Goal: Task Accomplishment & Management: Manage account settings

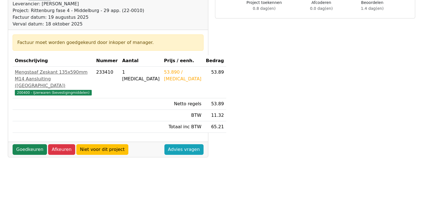
scroll to position [84, 0]
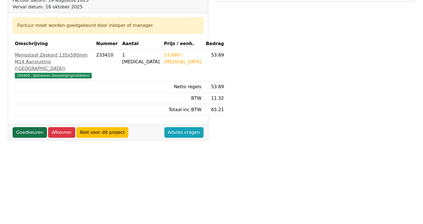
click at [23, 138] on link "Goedkeuren" at bounding box center [30, 132] width 34 height 11
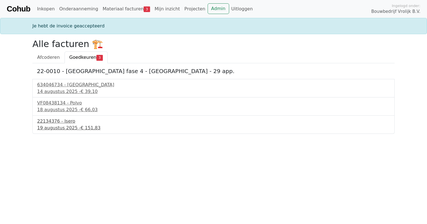
click at [50, 125] on div "[DATE] - € 151,83" at bounding box center [213, 127] width 353 height 7
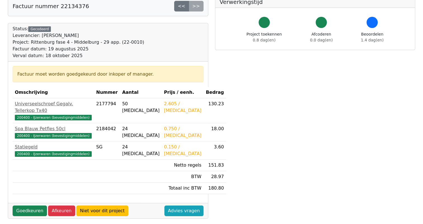
scroll to position [56, 0]
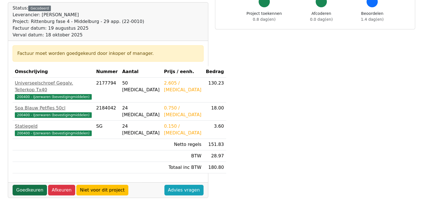
click at [26, 185] on link "Goedkeuren" at bounding box center [30, 190] width 34 height 11
click at [29, 185] on link "Goedkeuren" at bounding box center [30, 190] width 34 height 11
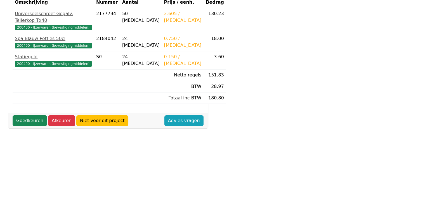
scroll to position [140, 0]
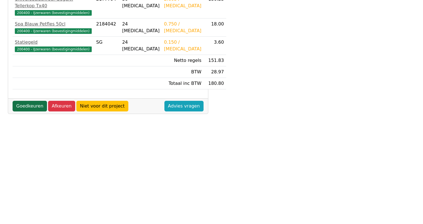
click at [22, 101] on link "Goedkeuren" at bounding box center [30, 106] width 34 height 11
click at [29, 101] on link "Goedkeuren" at bounding box center [30, 106] width 34 height 11
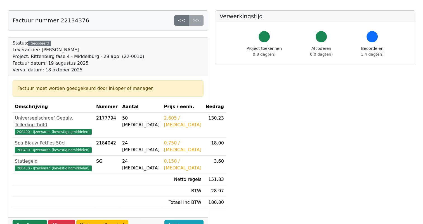
scroll to position [0, 0]
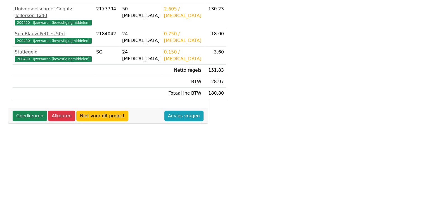
scroll to position [140, 0]
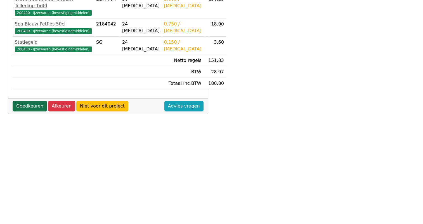
click at [22, 101] on link "Goedkeuren" at bounding box center [30, 106] width 34 height 11
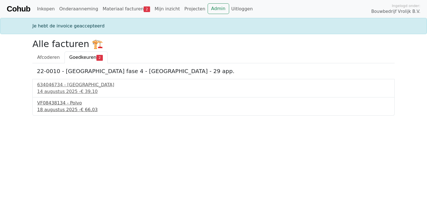
click at [65, 107] on div "18 augustus 2025 - € 66,03" at bounding box center [213, 109] width 353 height 7
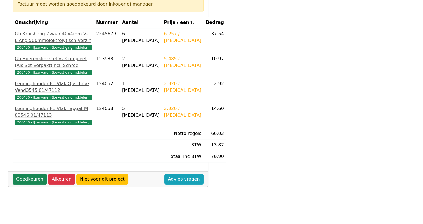
scroll to position [112, 0]
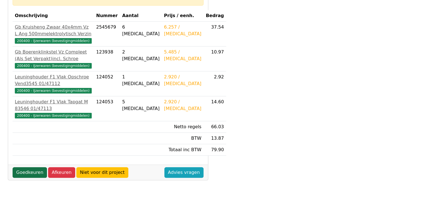
click at [24, 178] on link "Goedkeuren" at bounding box center [30, 172] width 34 height 11
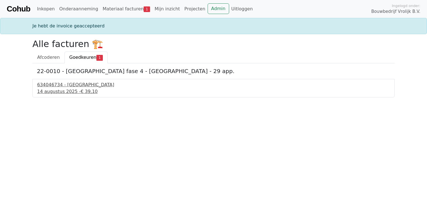
click at [61, 88] on div "14 augustus 2025 - € 39,10" at bounding box center [213, 91] width 353 height 7
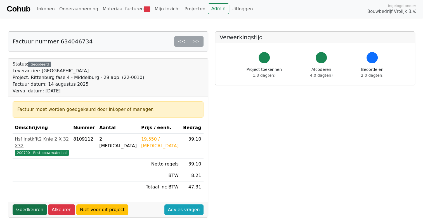
click at [35, 204] on link "Goedkeuren" at bounding box center [30, 209] width 34 height 11
